Goal: Information Seeking & Learning: Check status

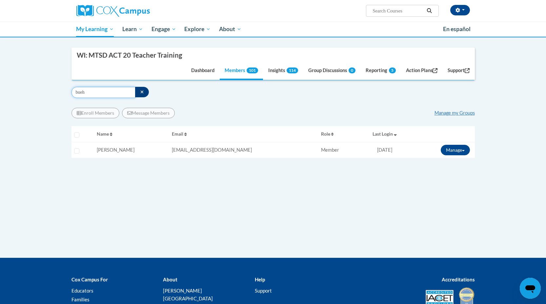
click at [80, 92] on input "bueh" at bounding box center [103, 92] width 64 height 11
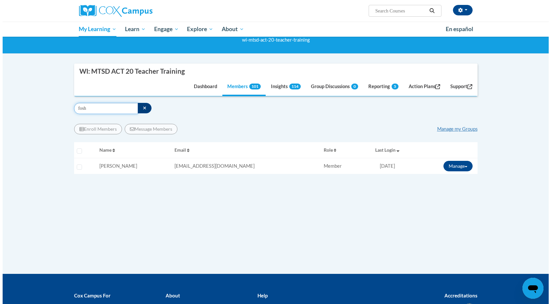
scroll to position [51, 0]
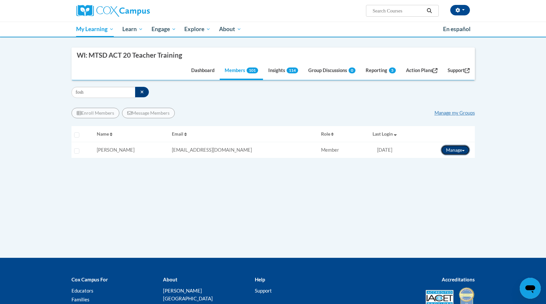
click at [461, 148] on button "Manage" at bounding box center [455, 150] width 29 height 10
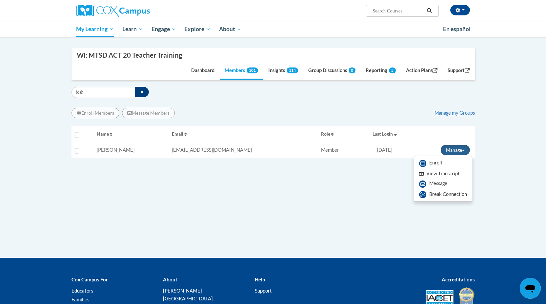
click at [443, 174] on button "View Transcript" at bounding box center [439, 174] width 51 height 10
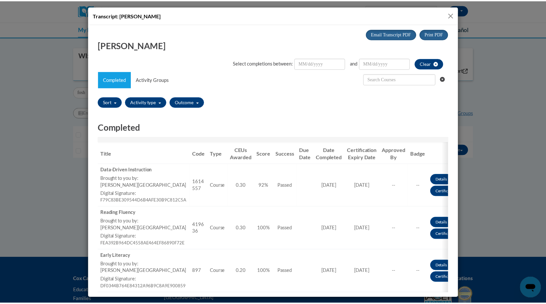
scroll to position [0, 0]
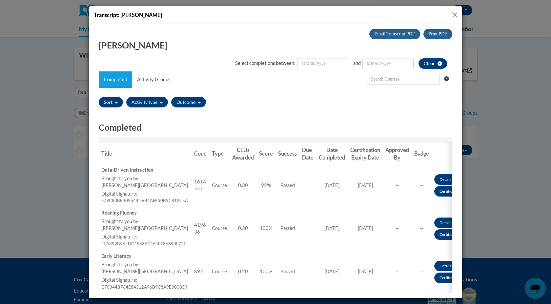
click at [457, 13] on button "Close" at bounding box center [455, 15] width 8 height 8
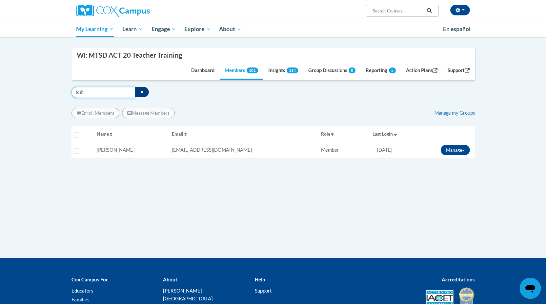
click at [80, 92] on input "fosh" at bounding box center [103, 92] width 64 height 11
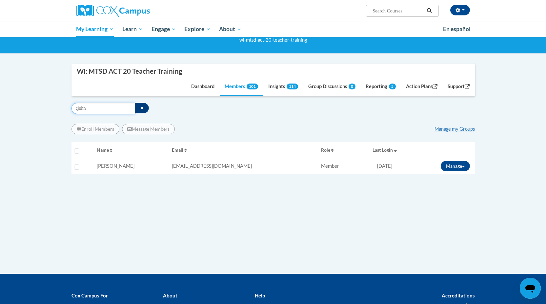
scroll to position [51, 0]
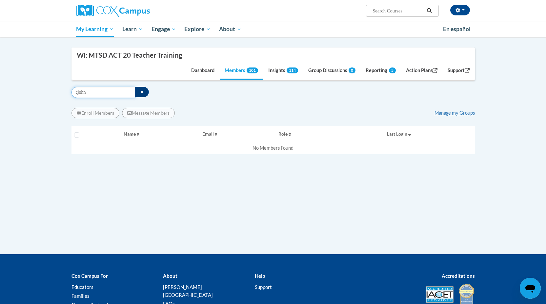
drag, startPoint x: 92, startPoint y: 93, endPoint x: 67, endPoint y: 93, distance: 24.6
click at [67, 93] on div "Supervisor Modal Window WI: MTSD ACT 20 Teacher Training Dashboard Members 101 …" at bounding box center [273, 132] width 413 height 168
type input "c"
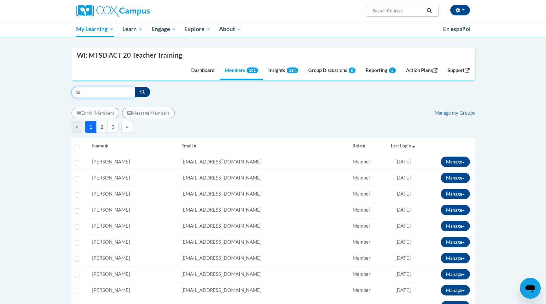
type input "h"
type input "johnson"
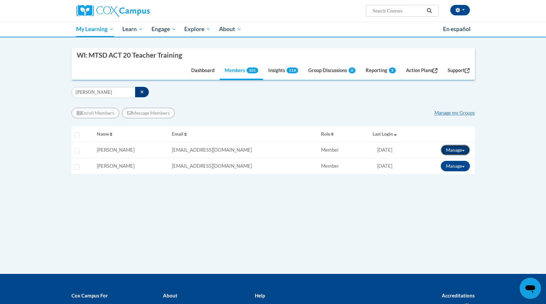
click at [464, 151] on span at bounding box center [463, 150] width 3 height 1
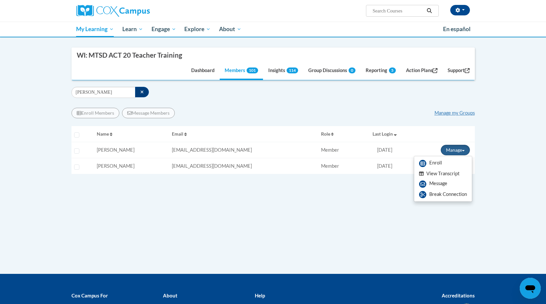
click at [447, 174] on button "View Transcript" at bounding box center [439, 174] width 51 height 10
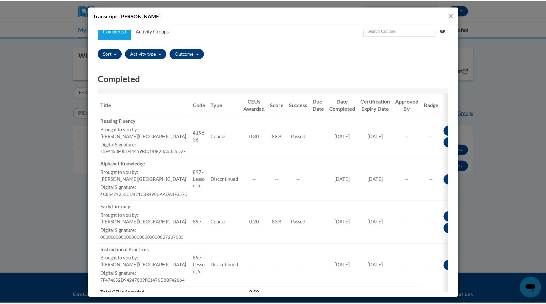
scroll to position [0, 0]
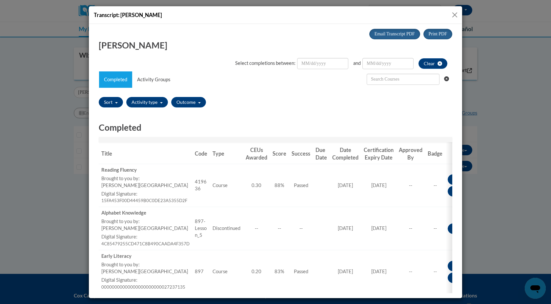
click at [456, 13] on button "Close" at bounding box center [455, 15] width 8 height 8
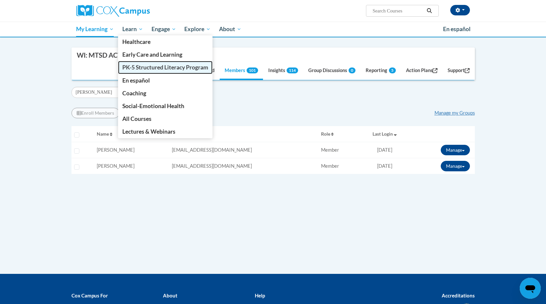
click at [139, 70] on span "PK-5 Structured Literacy Program" at bounding box center [165, 67] width 86 height 7
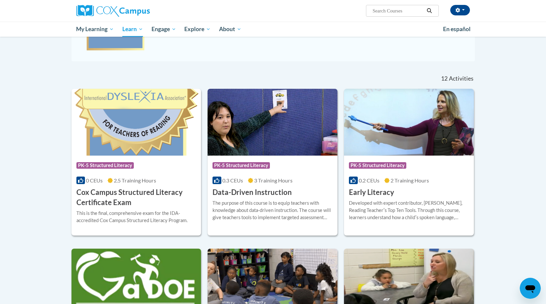
scroll to position [114, 0]
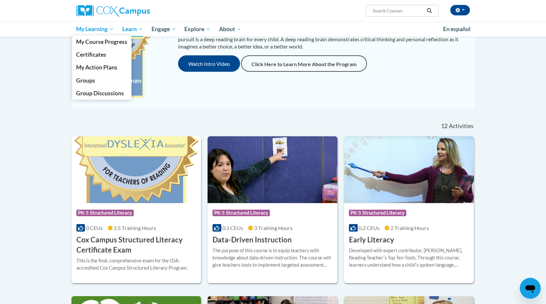
click at [95, 31] on span "My Learning" at bounding box center [95, 29] width 38 height 8
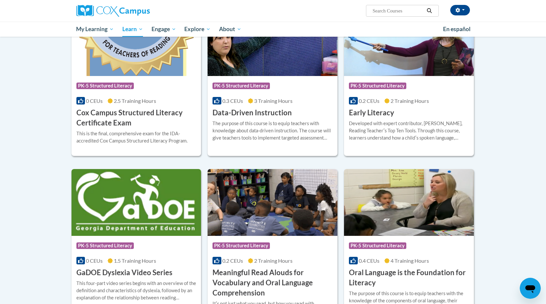
scroll to position [243, 0]
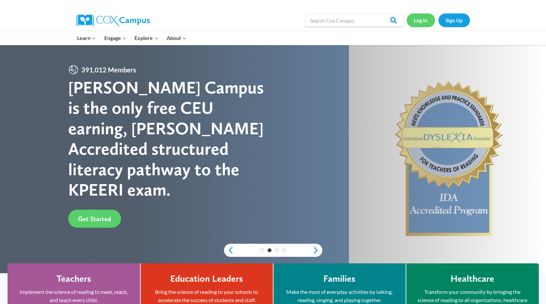
click at [422, 19] on link "Log In" at bounding box center [421, 19] width 29 height 13
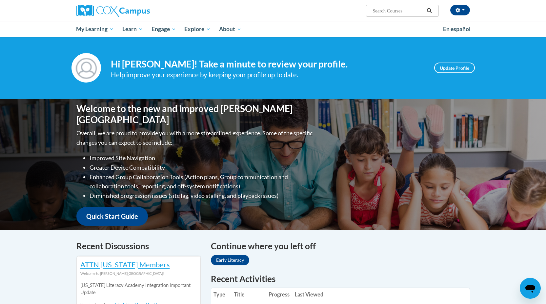
click at [385, 10] on input "Search..." at bounding box center [398, 11] width 52 height 8
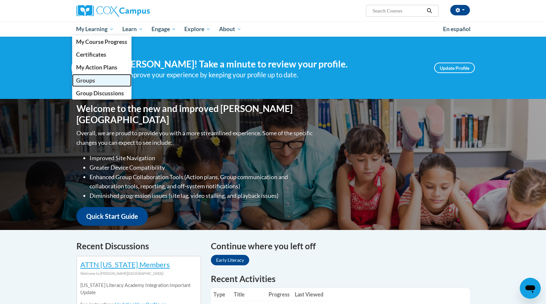
click at [95, 84] on link "Groups" at bounding box center [102, 80] width 60 height 13
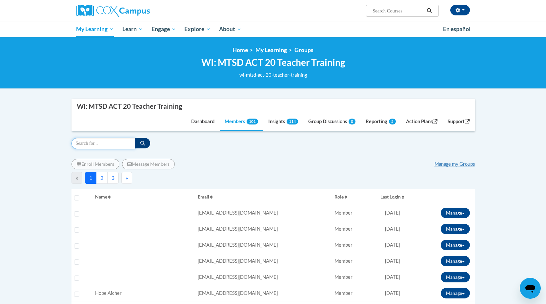
click at [97, 144] on input "Search" at bounding box center [103, 143] width 64 height 11
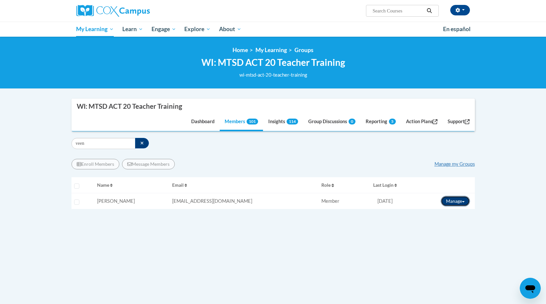
click at [467, 200] on button "Manage" at bounding box center [455, 201] width 29 height 10
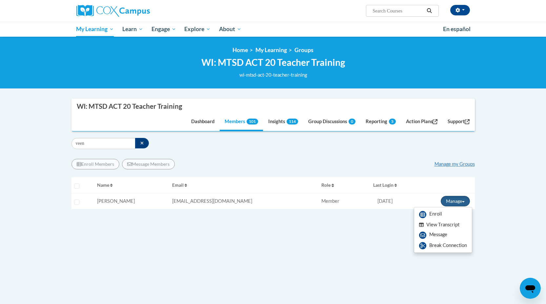
click at [442, 224] on button "View Transcript" at bounding box center [439, 225] width 51 height 10
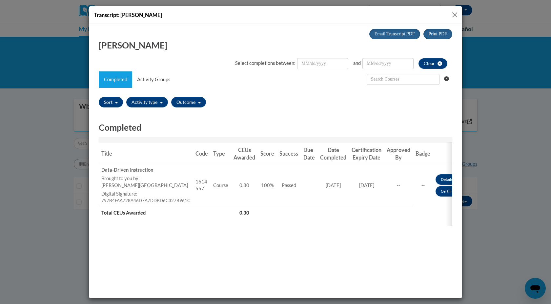
click at [457, 13] on button "Close" at bounding box center [455, 15] width 8 height 8
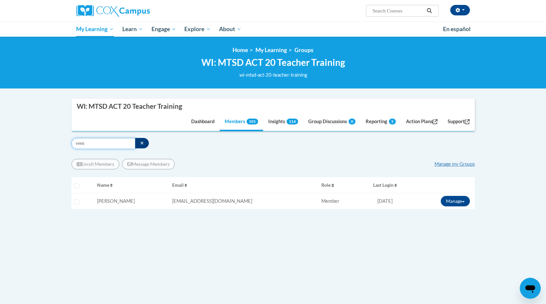
click at [90, 143] on input "veen" at bounding box center [103, 143] width 64 height 11
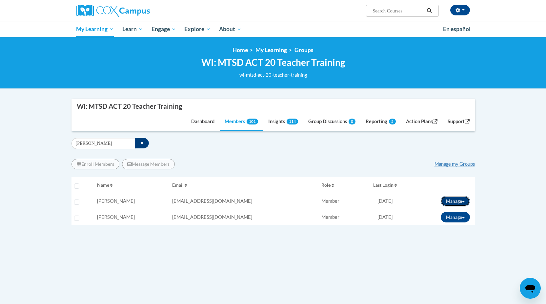
click at [467, 202] on button "Manage" at bounding box center [455, 201] width 29 height 10
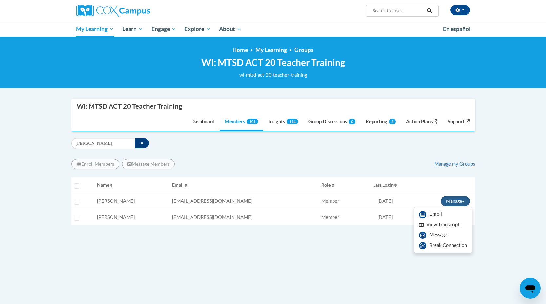
click at [443, 225] on button "View Transcript" at bounding box center [439, 225] width 51 height 10
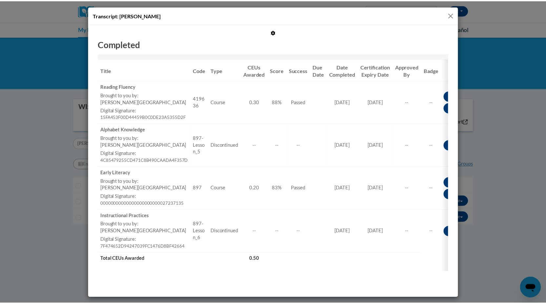
scroll to position [90, 0]
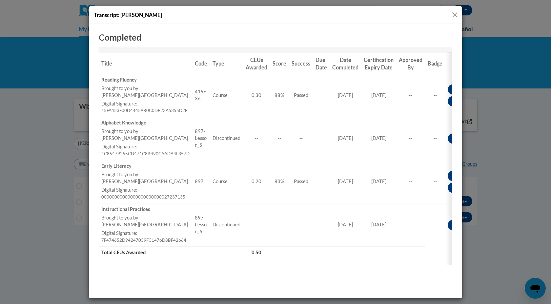
click at [458, 15] on button "Close" at bounding box center [455, 15] width 8 height 8
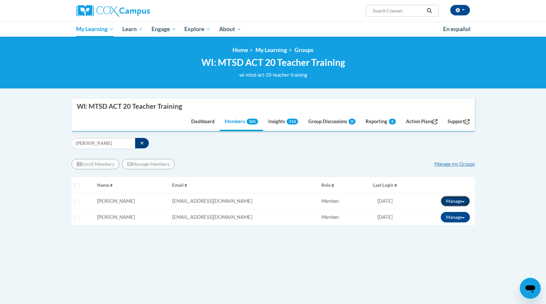
click at [463, 204] on button "Manage" at bounding box center [455, 201] width 29 height 10
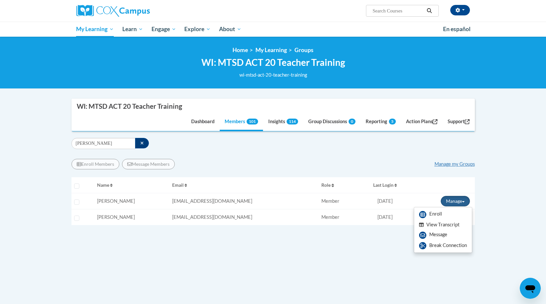
click at [442, 226] on button "View Transcript" at bounding box center [439, 225] width 51 height 10
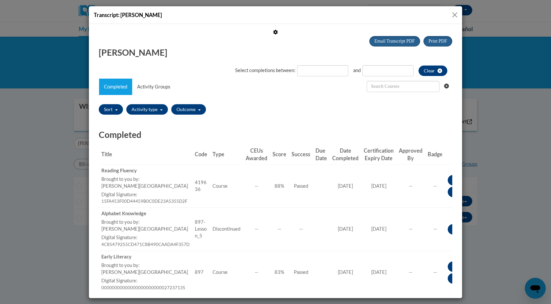
click at [458, 14] on button "Close" at bounding box center [455, 15] width 8 height 8
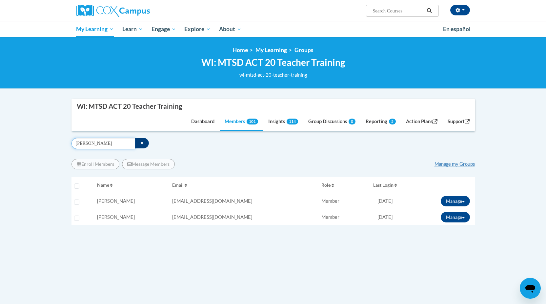
click at [80, 141] on input "john" at bounding box center [103, 143] width 64 height 11
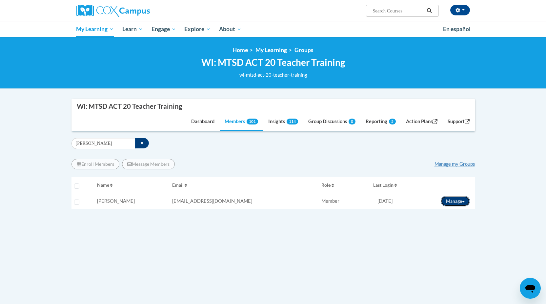
click at [461, 201] on button "Manage" at bounding box center [455, 201] width 29 height 10
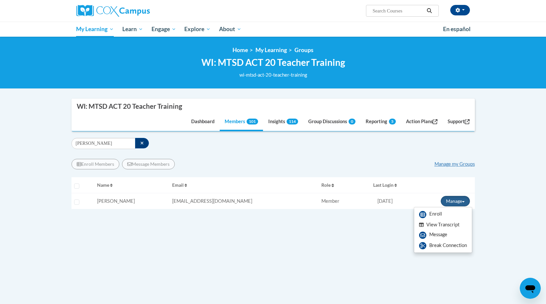
click at [455, 223] on button "View Transcript" at bounding box center [439, 225] width 51 height 10
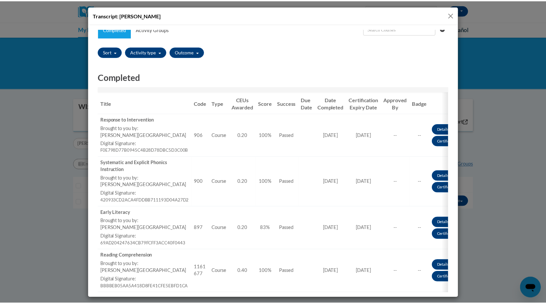
scroll to position [49, 0]
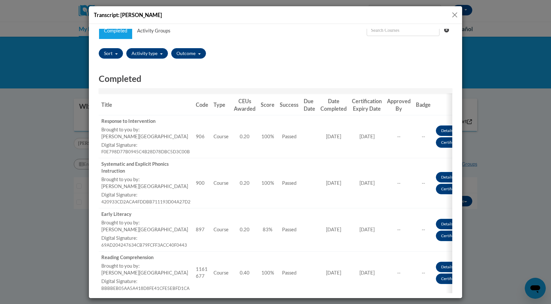
click at [455, 13] on button "Close" at bounding box center [455, 15] width 8 height 8
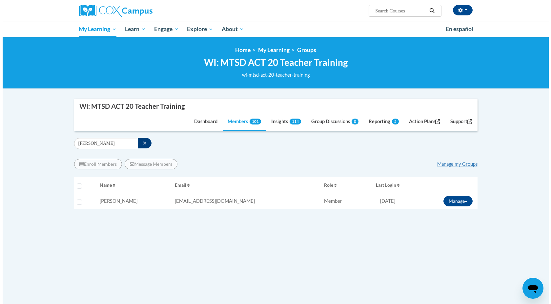
scroll to position [0, 0]
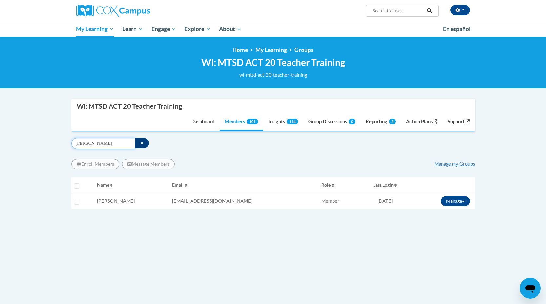
click at [83, 146] on input "rauch" at bounding box center [103, 143] width 64 height 11
click at [460, 198] on button "Manage" at bounding box center [455, 201] width 29 height 10
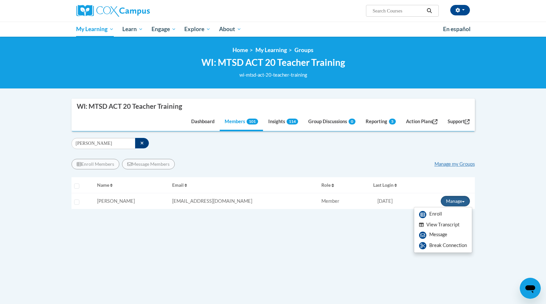
click at [443, 225] on button "View Transcript" at bounding box center [439, 225] width 51 height 10
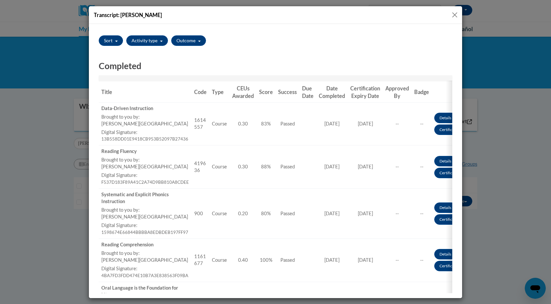
scroll to position [60, 0]
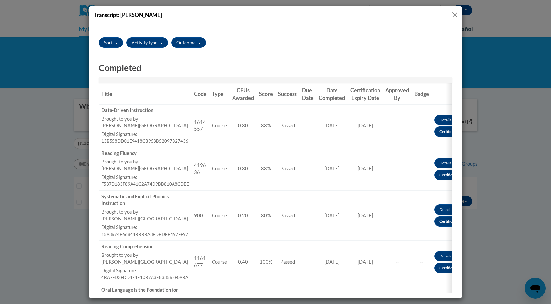
click at [456, 15] on button "Close" at bounding box center [455, 15] width 8 height 8
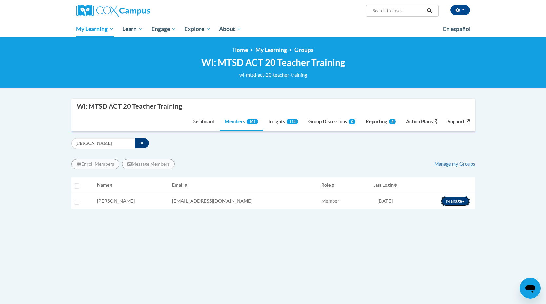
click at [461, 202] on button "Manage" at bounding box center [455, 201] width 29 height 10
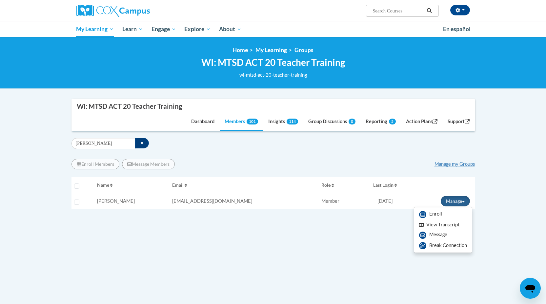
click at [443, 223] on button "View Transcript" at bounding box center [439, 225] width 51 height 10
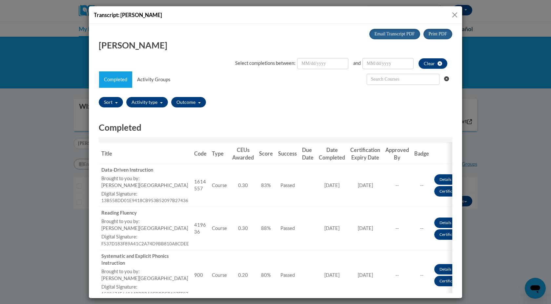
click at [454, 13] on button "Close" at bounding box center [455, 15] width 8 height 8
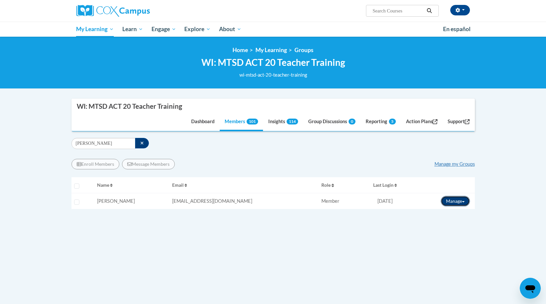
click at [460, 198] on button "Manage" at bounding box center [455, 201] width 29 height 10
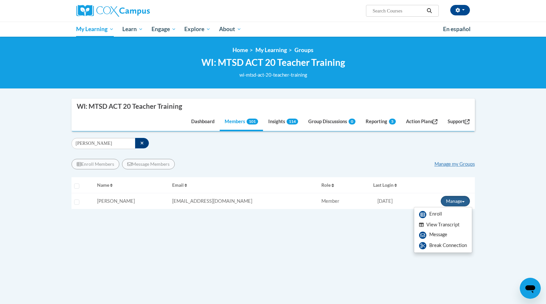
click at [444, 226] on button "View Transcript" at bounding box center [439, 225] width 51 height 10
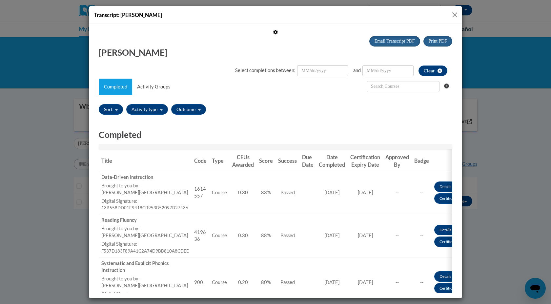
click at [458, 15] on button "Close" at bounding box center [455, 15] width 8 height 8
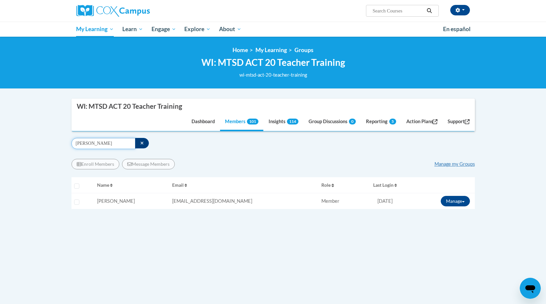
click at [83, 144] on input "kargus" at bounding box center [103, 143] width 64 height 11
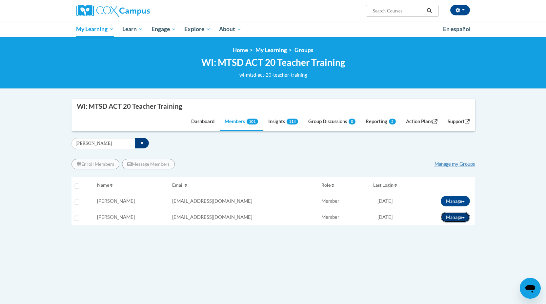
click at [465, 218] on button "Manage" at bounding box center [455, 217] width 29 height 10
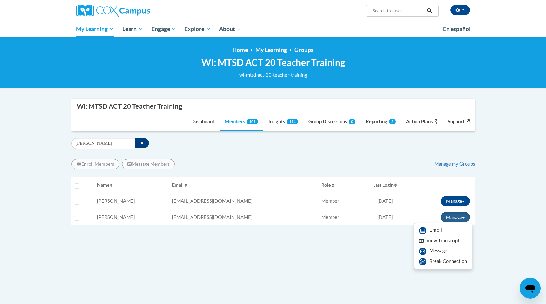
click at [456, 240] on button "View Transcript" at bounding box center [439, 241] width 51 height 10
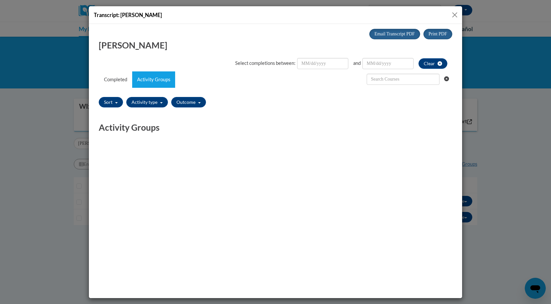
click at [454, 13] on button "Close" at bounding box center [455, 15] width 8 height 8
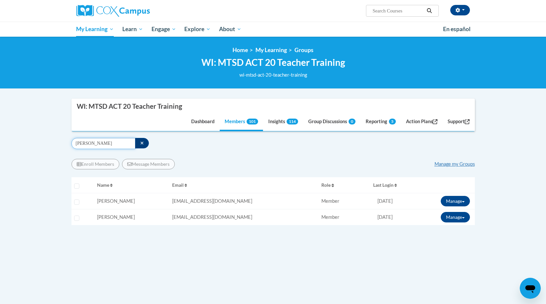
click at [80, 144] on input "johnson" at bounding box center [103, 143] width 64 height 11
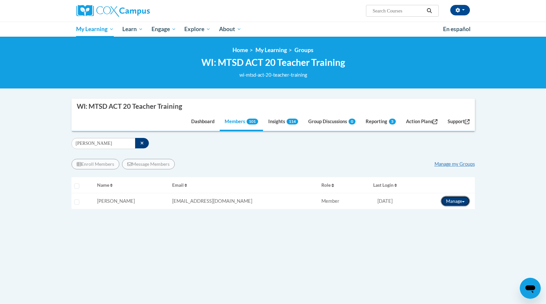
click at [465, 201] on button "Manage" at bounding box center [455, 201] width 29 height 10
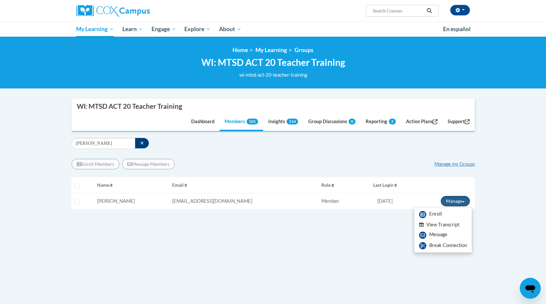
click at [440, 225] on button "View Transcript" at bounding box center [439, 225] width 51 height 10
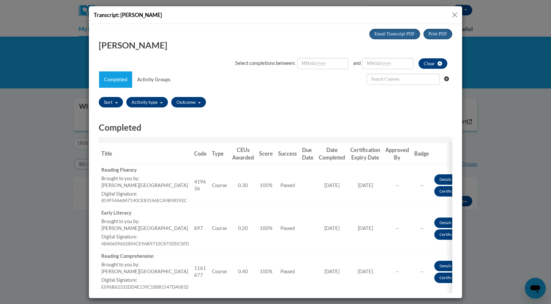
click at [456, 14] on button "Close" at bounding box center [455, 15] width 8 height 8
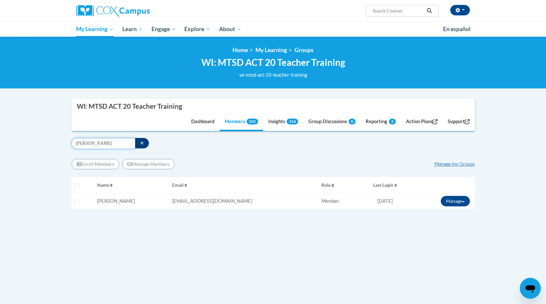
click at [85, 139] on input "hanson" at bounding box center [103, 143] width 64 height 11
click at [465, 198] on button "Manage" at bounding box center [455, 201] width 29 height 10
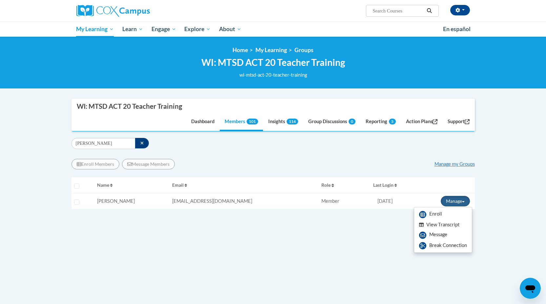
click at [449, 222] on button "View Transcript" at bounding box center [439, 225] width 51 height 10
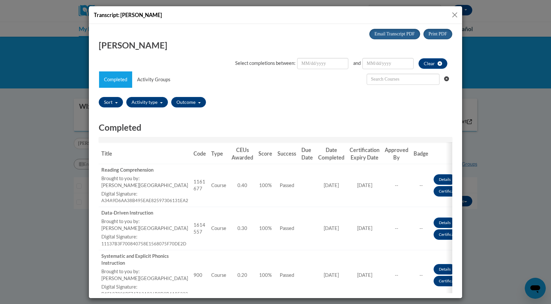
click at [454, 11] on button "Close" at bounding box center [455, 15] width 8 height 8
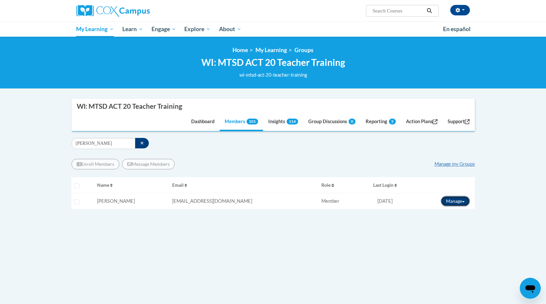
click at [460, 201] on button "Manage" at bounding box center [455, 201] width 29 height 10
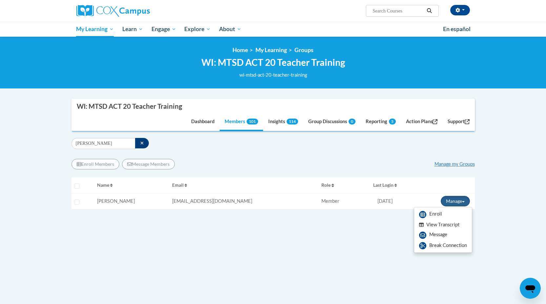
click at [440, 226] on button "View Transcript" at bounding box center [439, 225] width 51 height 10
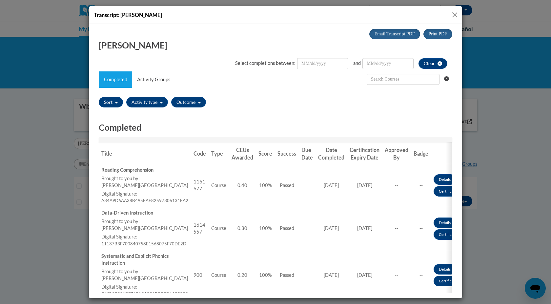
click at [453, 15] on button "Close" at bounding box center [455, 15] width 8 height 8
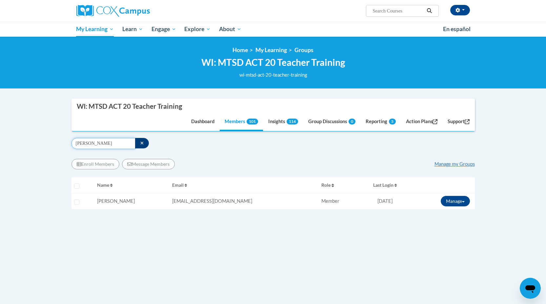
click at [92, 143] on input "avila" at bounding box center [103, 143] width 64 height 11
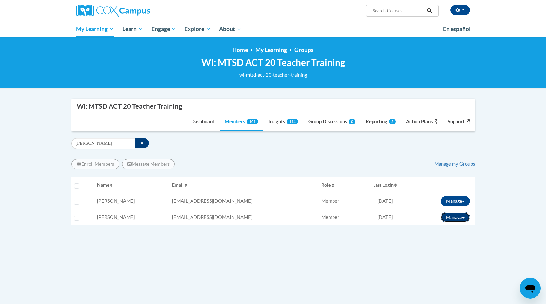
click at [463, 217] on span at bounding box center [463, 217] width 3 height 1
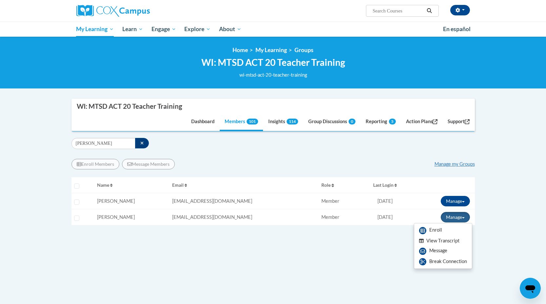
click at [452, 238] on button "View Transcript" at bounding box center [439, 241] width 51 height 10
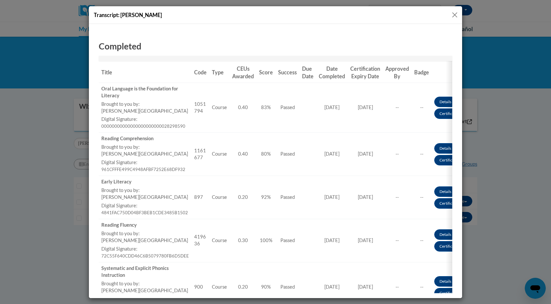
scroll to position [73, 0]
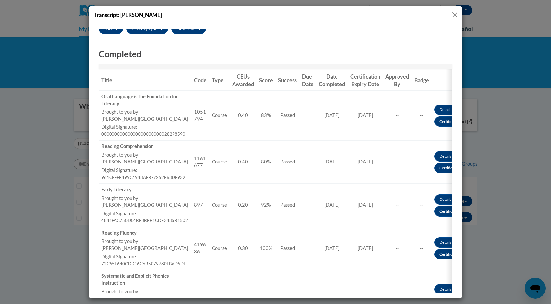
click at [455, 15] on button "Close" at bounding box center [455, 15] width 8 height 8
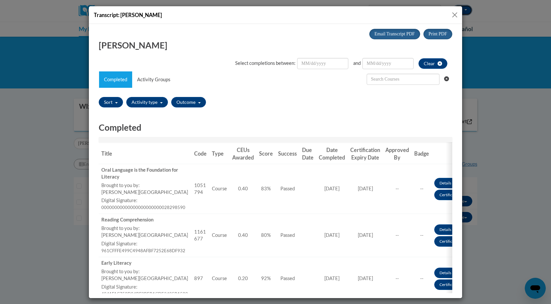
click at [455, 15] on button "button" at bounding box center [463, 10] width 20 height 10
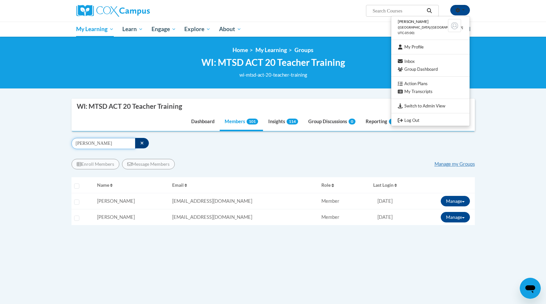
click at [84, 143] on input "johnson" at bounding box center [103, 143] width 64 height 11
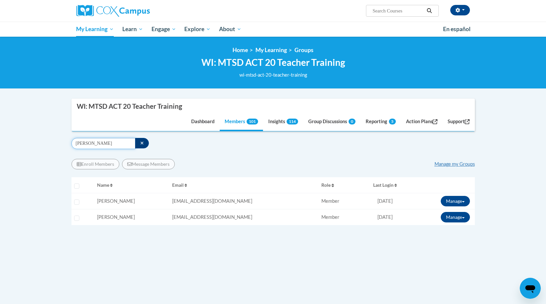
click at [84, 143] on input "johnson" at bounding box center [103, 143] width 64 height 11
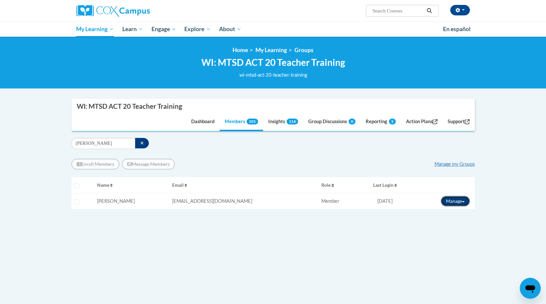
click at [466, 202] on button "Manage" at bounding box center [455, 201] width 29 height 10
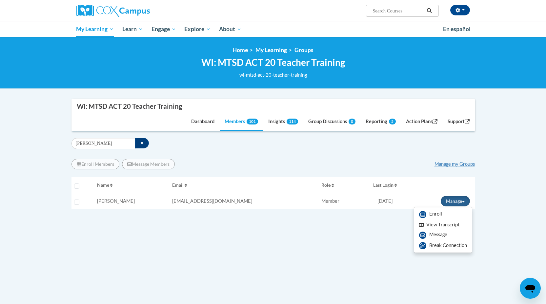
click at [450, 223] on button "View Transcript" at bounding box center [439, 225] width 51 height 10
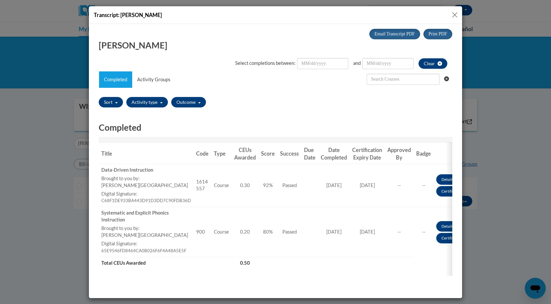
click at [456, 15] on button "Close" at bounding box center [455, 15] width 8 height 8
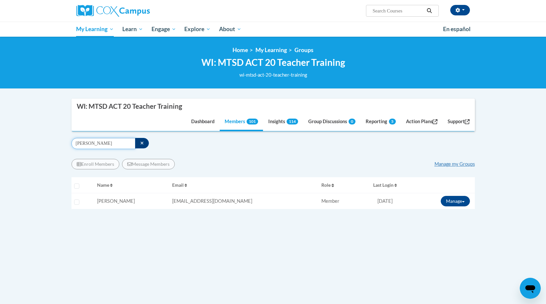
click at [79, 144] on input "utz" at bounding box center [103, 143] width 64 height 11
click at [467, 201] on button "Manage" at bounding box center [455, 201] width 29 height 10
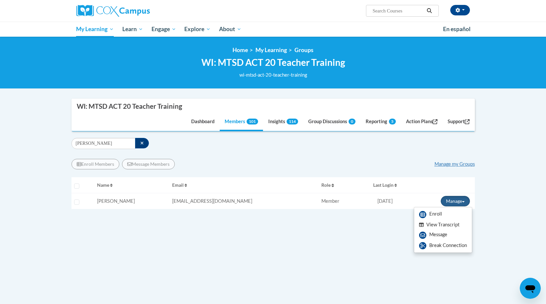
click at [438, 227] on button "View Transcript" at bounding box center [439, 225] width 51 height 10
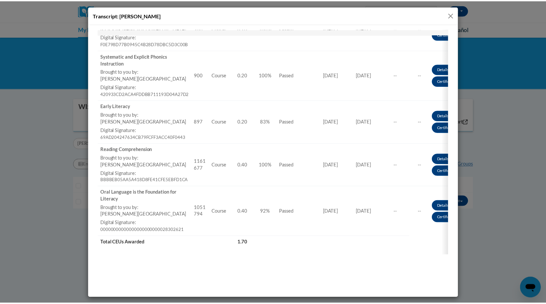
scroll to position [218, 0]
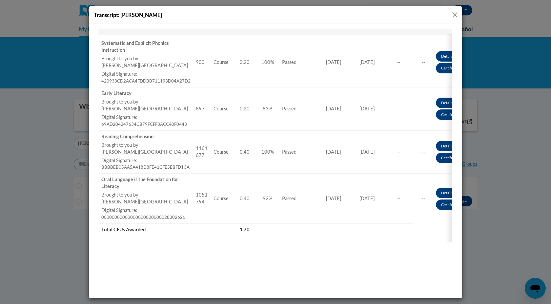
click at [456, 14] on button "Close" at bounding box center [455, 15] width 8 height 8
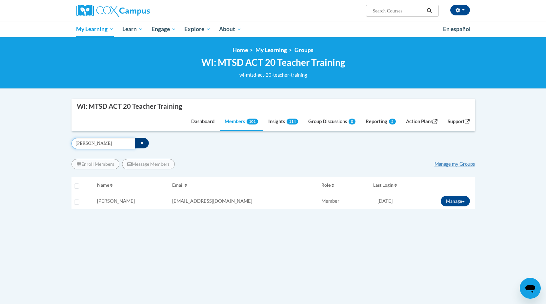
click at [83, 145] on input "rauch" at bounding box center [103, 143] width 64 height 11
type input "kargus"
drag, startPoint x: 463, startPoint y: 200, endPoint x: 462, endPoint y: 210, distance: 10.2
click at [463, 200] on button "Manage" at bounding box center [455, 201] width 29 height 10
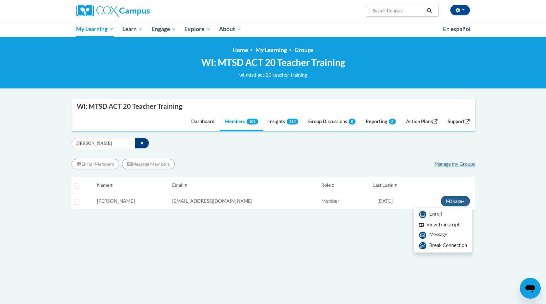
click at [457, 224] on button "View Transcript" at bounding box center [439, 225] width 51 height 10
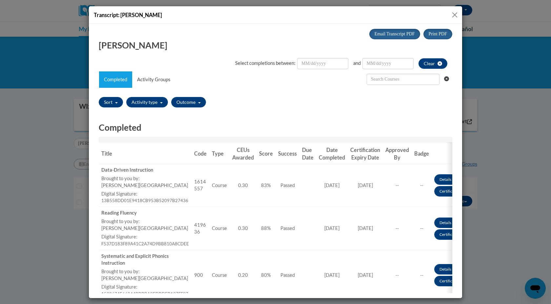
click at [454, 14] on button "Close" at bounding box center [455, 15] width 8 height 8
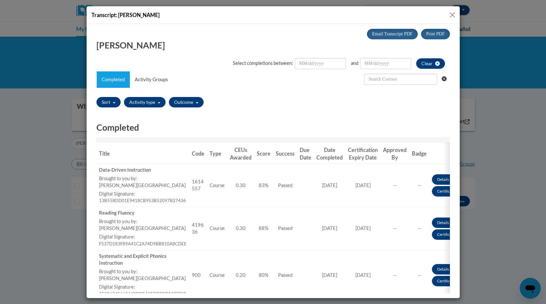
click at [454, 14] on button "button" at bounding box center [460, 10] width 20 height 10
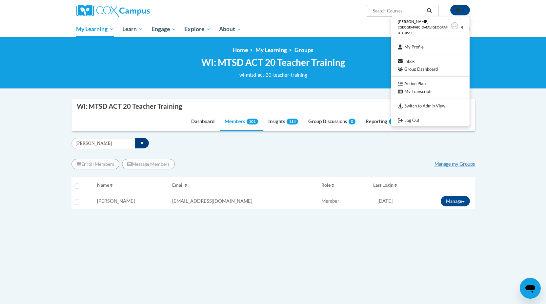
click at [281, 15] on div "Sara Summ (America/Chicago UTC-05:00) My Profile Inbox Group Dashboard Action P…" at bounding box center [340, 8] width 269 height 17
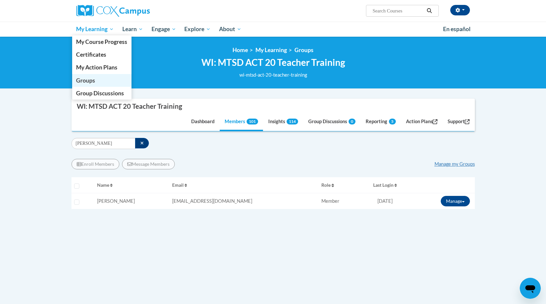
click at [94, 78] on span "Groups" at bounding box center [85, 80] width 19 height 7
click at [89, 82] on span "Groups" at bounding box center [85, 80] width 19 height 7
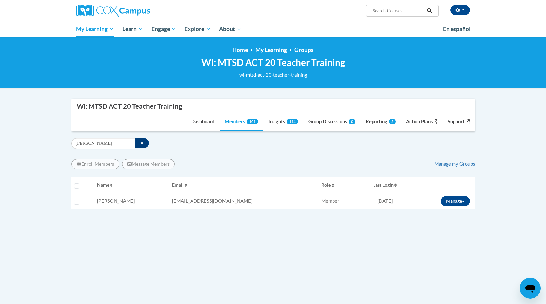
click at [208, 147] on div "kargus Filter" at bounding box center [272, 143] width 403 height 11
click at [235, 123] on link "Members 101" at bounding box center [241, 122] width 43 height 18
click at [137, 142] on button "button" at bounding box center [142, 143] width 14 height 10
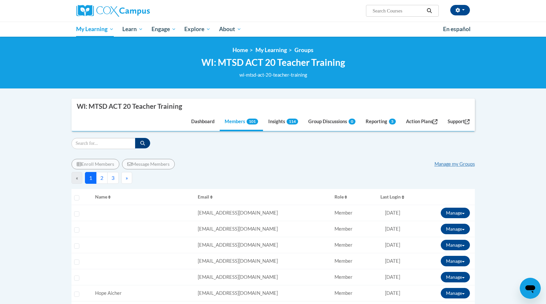
click at [395, 197] on span "Last Login" at bounding box center [390, 197] width 20 height 6
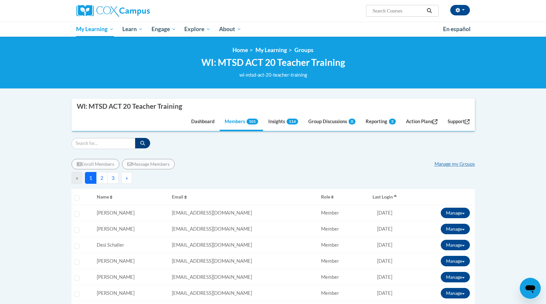
click at [395, 197] on button "Last Login" at bounding box center [385, 197] width 46 height 10
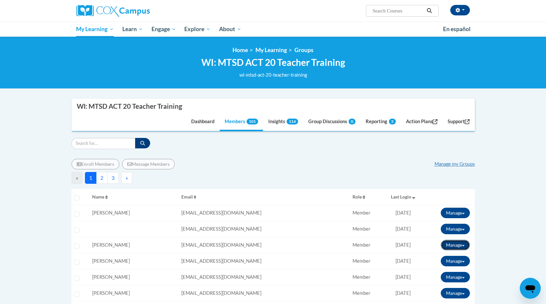
click at [468, 245] on button "Manage" at bounding box center [455, 245] width 29 height 10
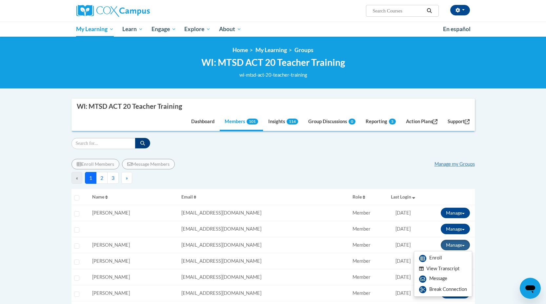
click at [431, 267] on button "View Transcript" at bounding box center [439, 269] width 51 height 10
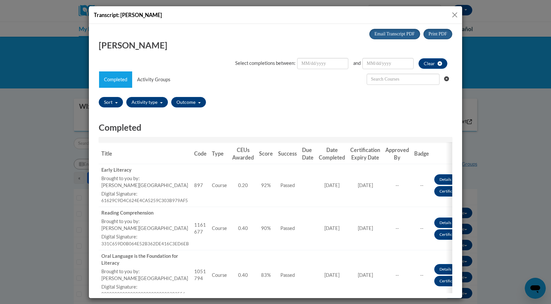
click at [455, 12] on button "Close" at bounding box center [455, 15] width 8 height 8
